Goal: Obtain resource: Obtain resource

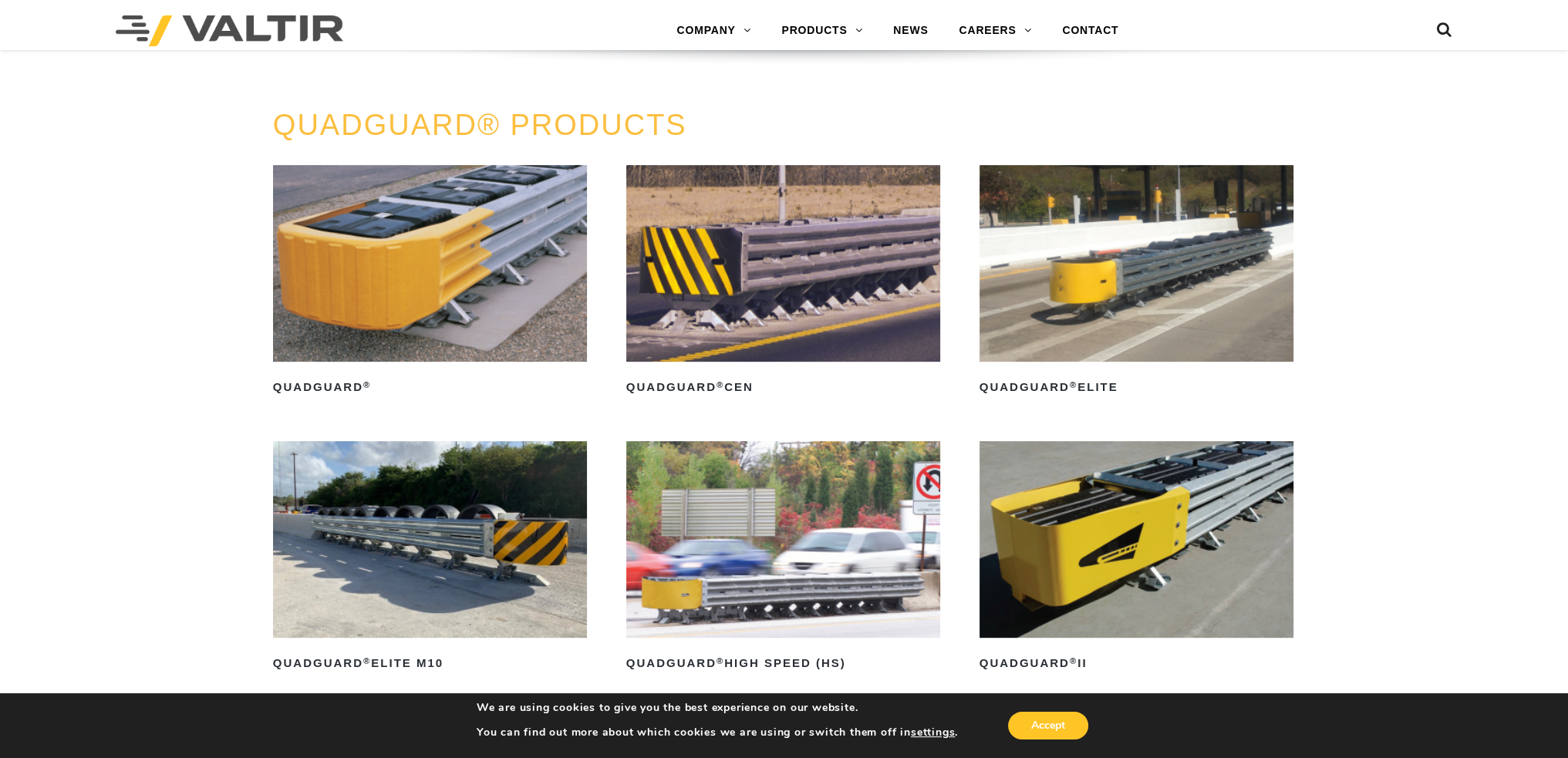
scroll to position [1079, 0]
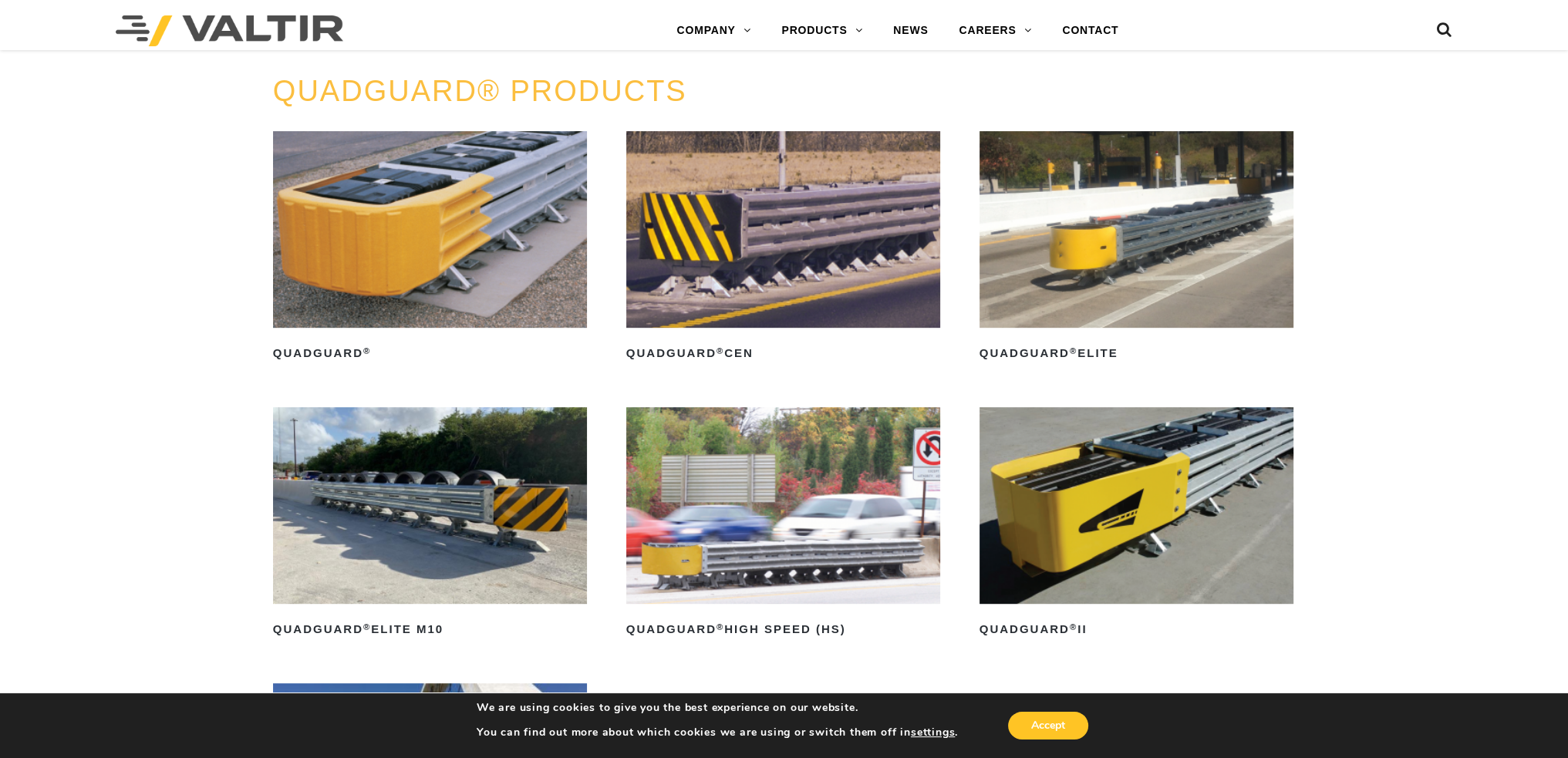
click at [1120, 289] on img at bounding box center [1137, 228] width 315 height 196
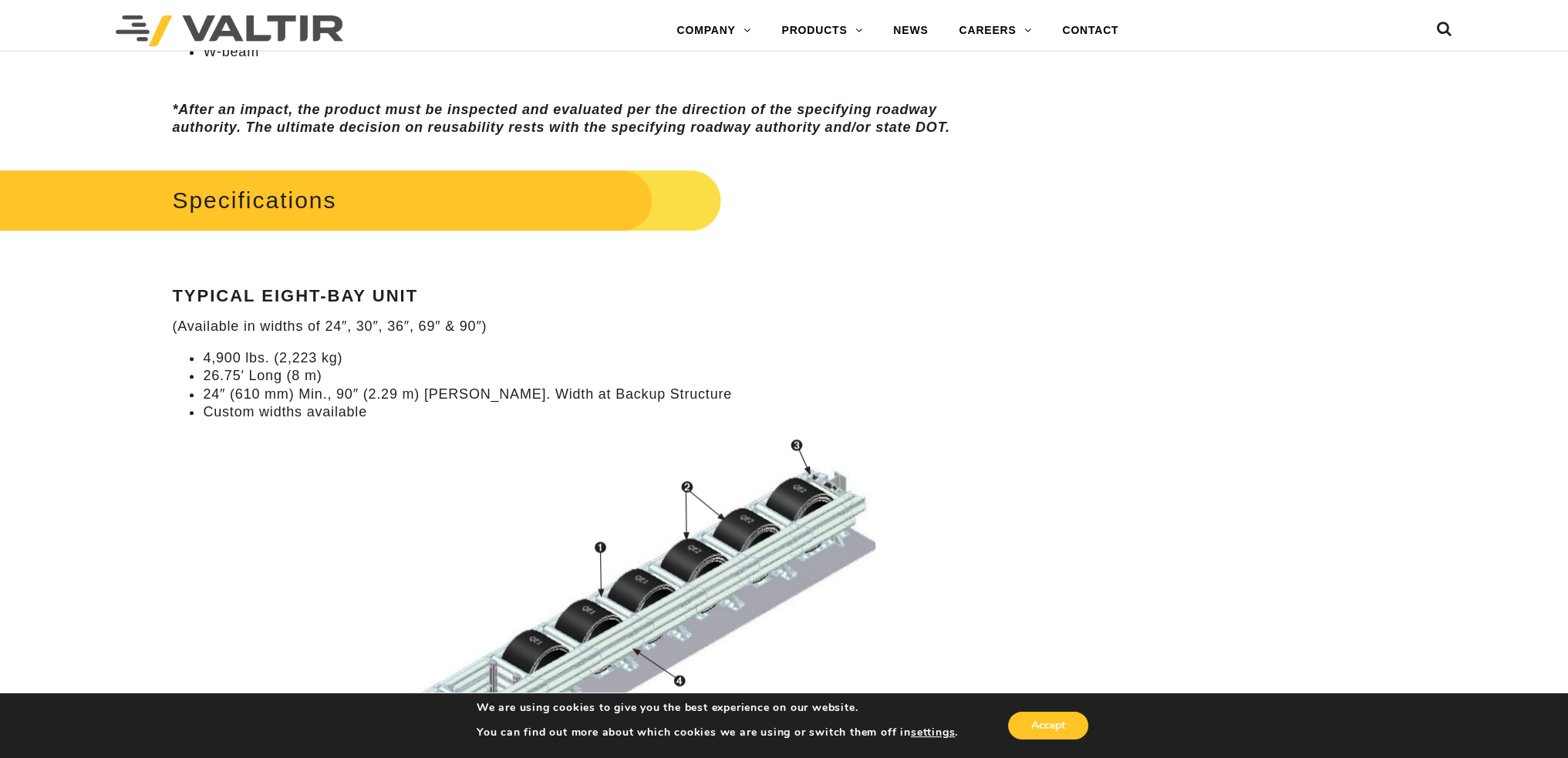
scroll to position [1388, 0]
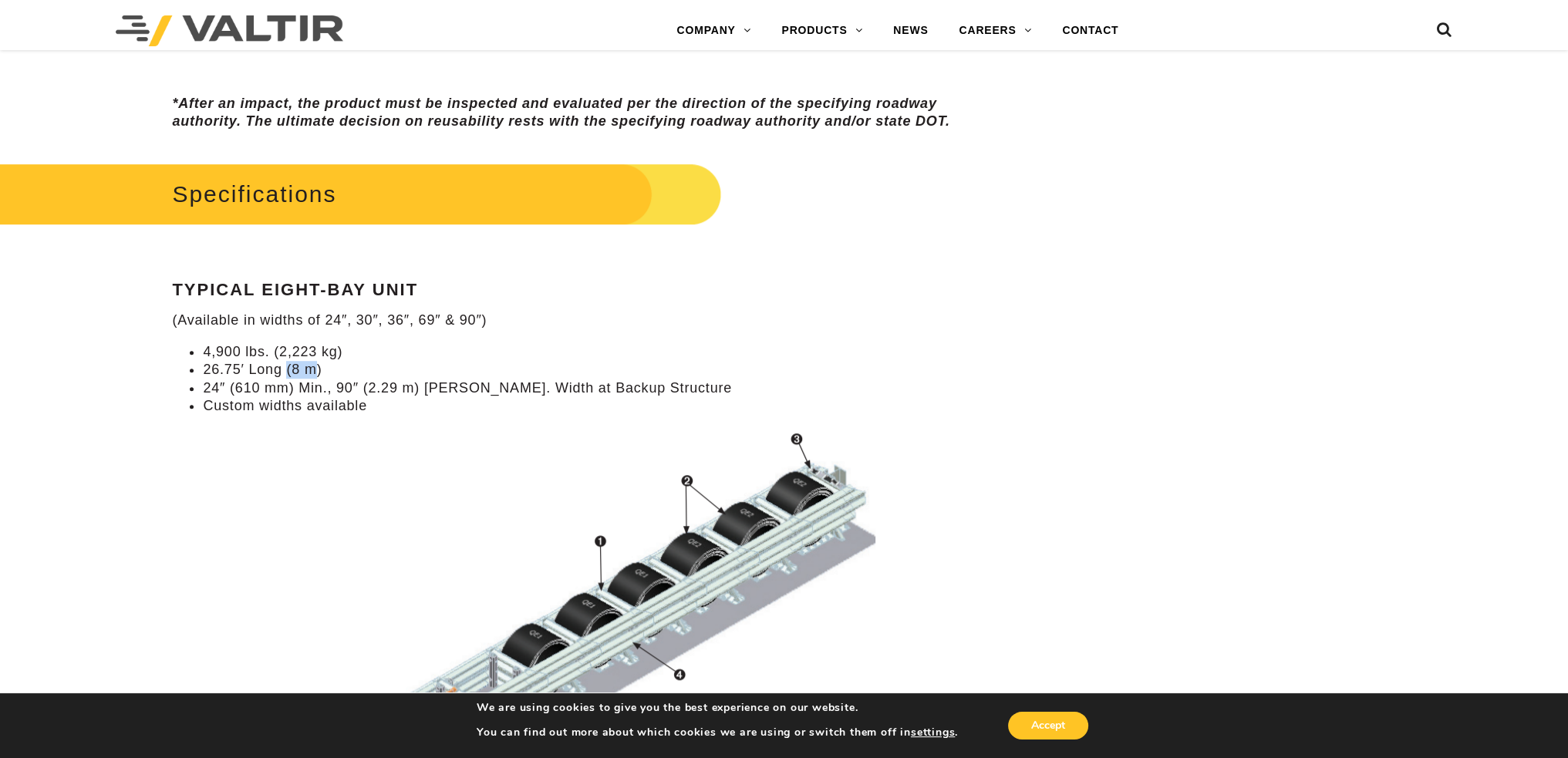
drag, startPoint x: 286, startPoint y: 371, endPoint x: 313, endPoint y: 370, distance: 27.0
click at [313, 370] on li "26.75′ Long (8 m)" at bounding box center [602, 369] width 800 height 17
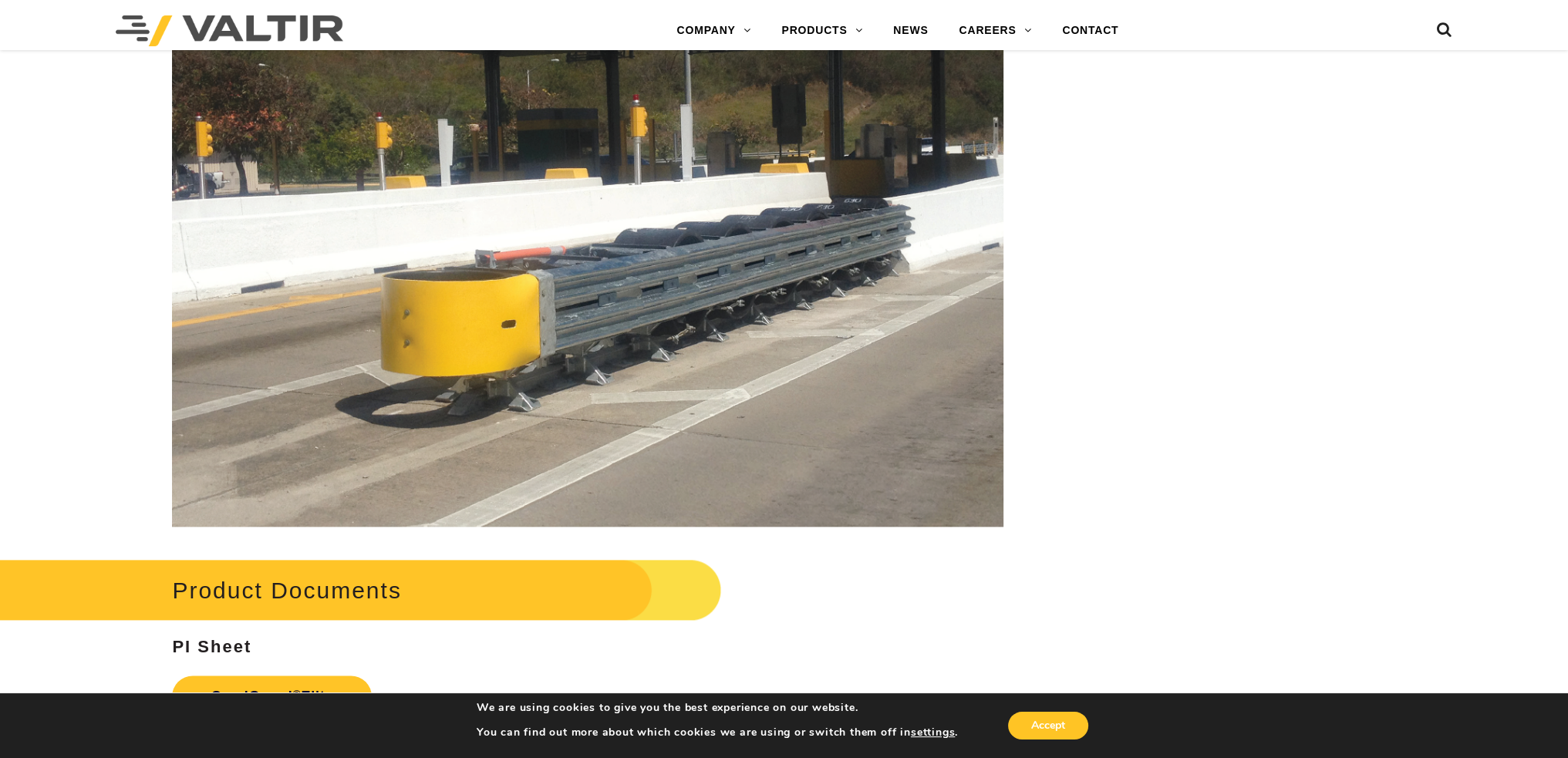
scroll to position [2699, 0]
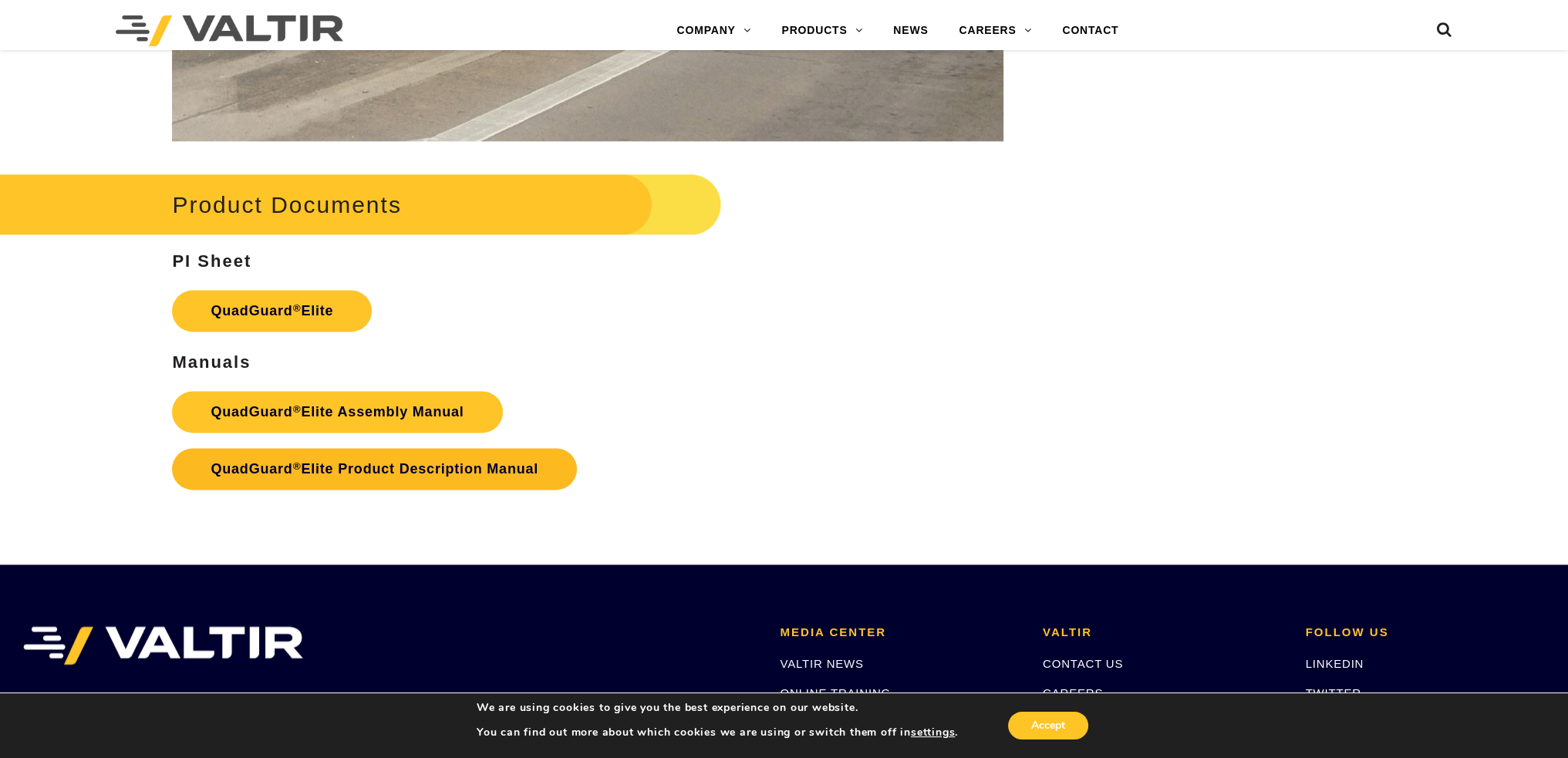
click at [411, 468] on link "QuadGuard ® Elite Product Description Manual" at bounding box center [375, 469] width 405 height 42
